Goal: Information Seeking & Learning: Learn about a topic

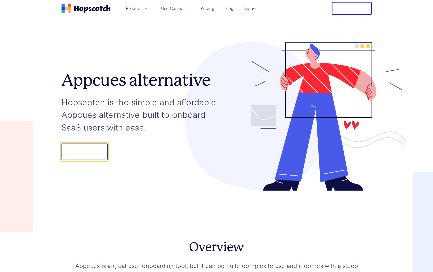
click at [92, 8] on icon "Home" at bounding box center [93, 9] width 3 height 4
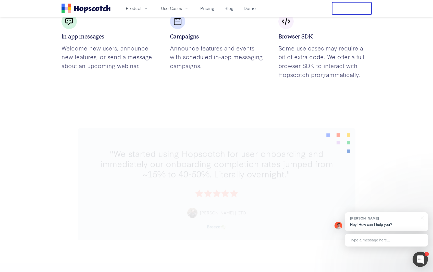
scroll to position [1221, 0]
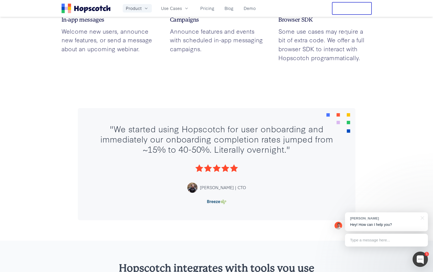
click at [146, 10] on icon "button" at bounding box center [146, 8] width 5 height 5
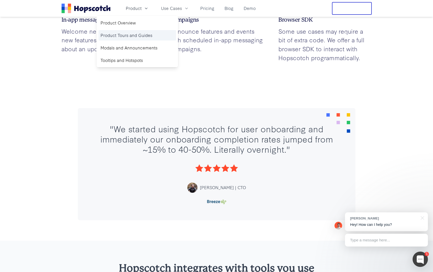
click at [145, 34] on link "Product Tours and Guides" at bounding box center [138, 35] width 78 height 10
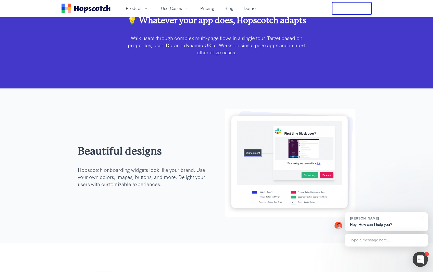
scroll to position [973, 0]
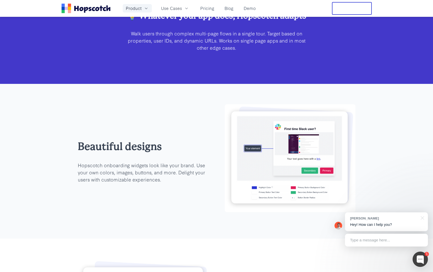
click at [146, 9] on icon "button" at bounding box center [146, 9] width 3 height 2
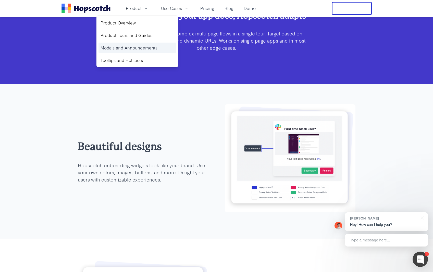
click at [135, 48] on link "Modals and Announcements" at bounding box center [138, 48] width 78 height 10
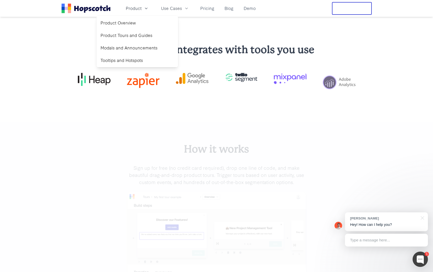
scroll to position [1340, 0]
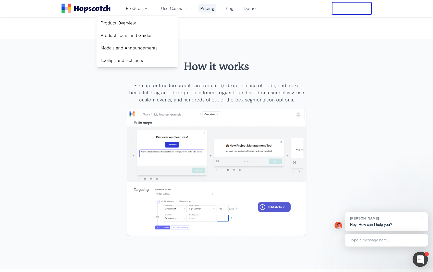
click at [202, 6] on link "Pricing" at bounding box center [207, 8] width 18 height 8
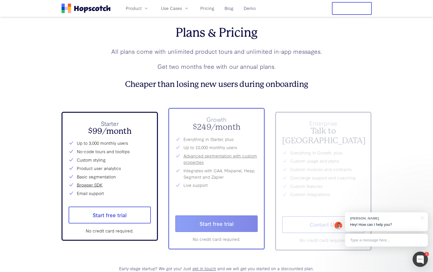
scroll to position [1848, 0]
